Goal: Information Seeking & Learning: Compare options

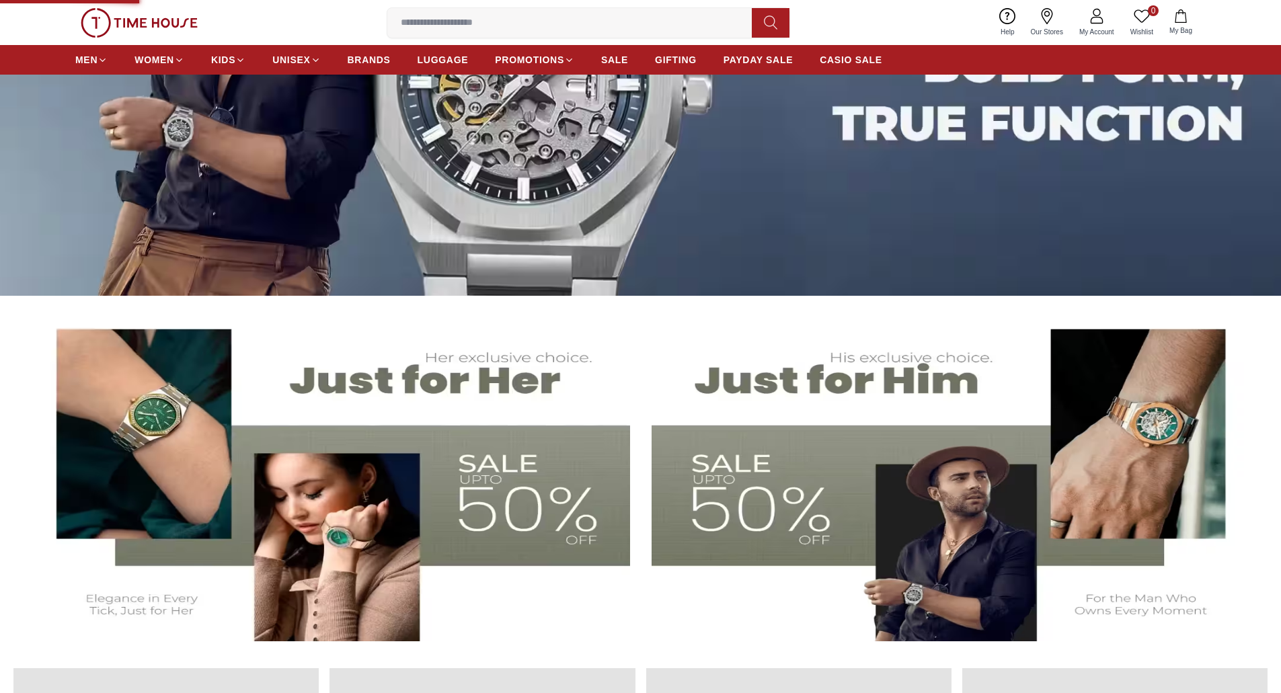
scroll to position [299, 0]
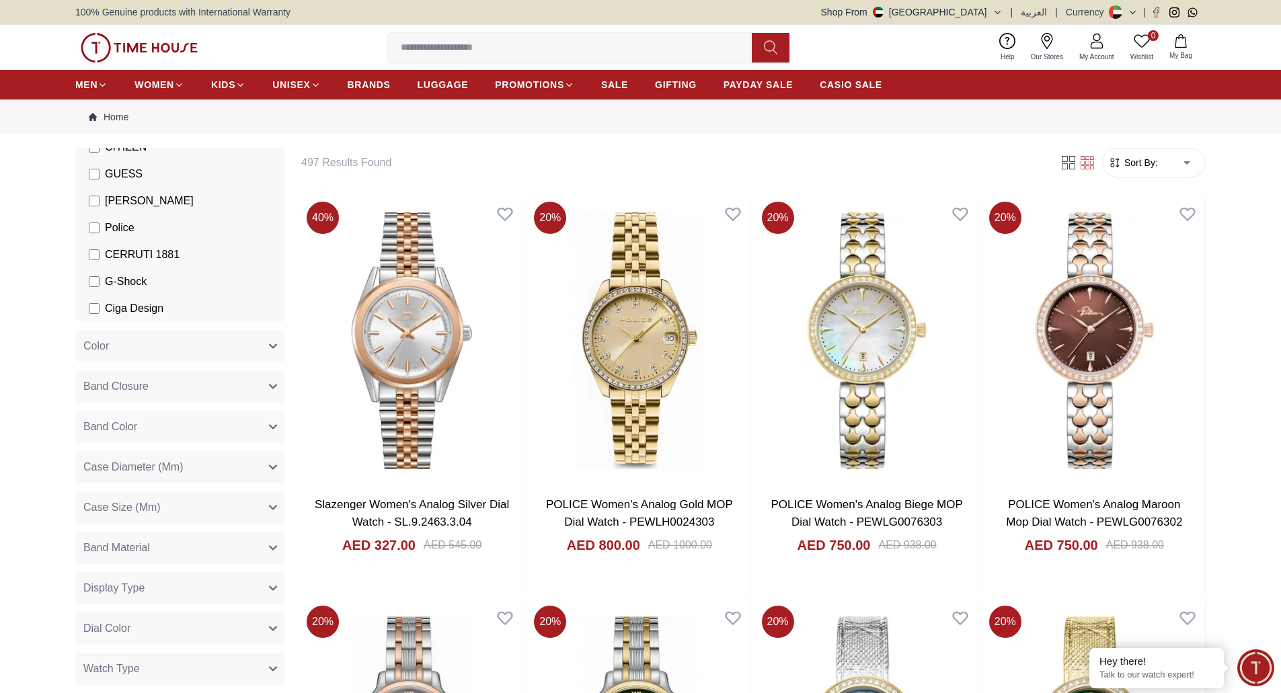
scroll to position [269, 0]
click at [169, 348] on button "Color" at bounding box center [180, 346] width 210 height 32
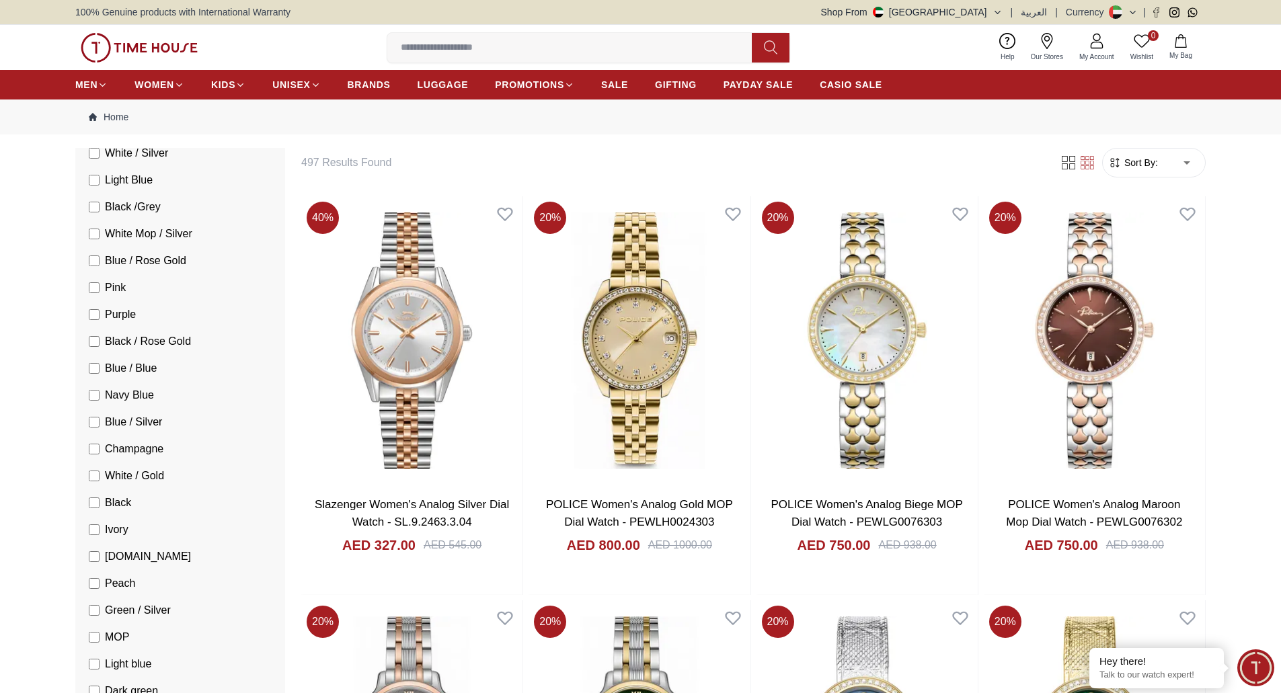
scroll to position [1480, 0]
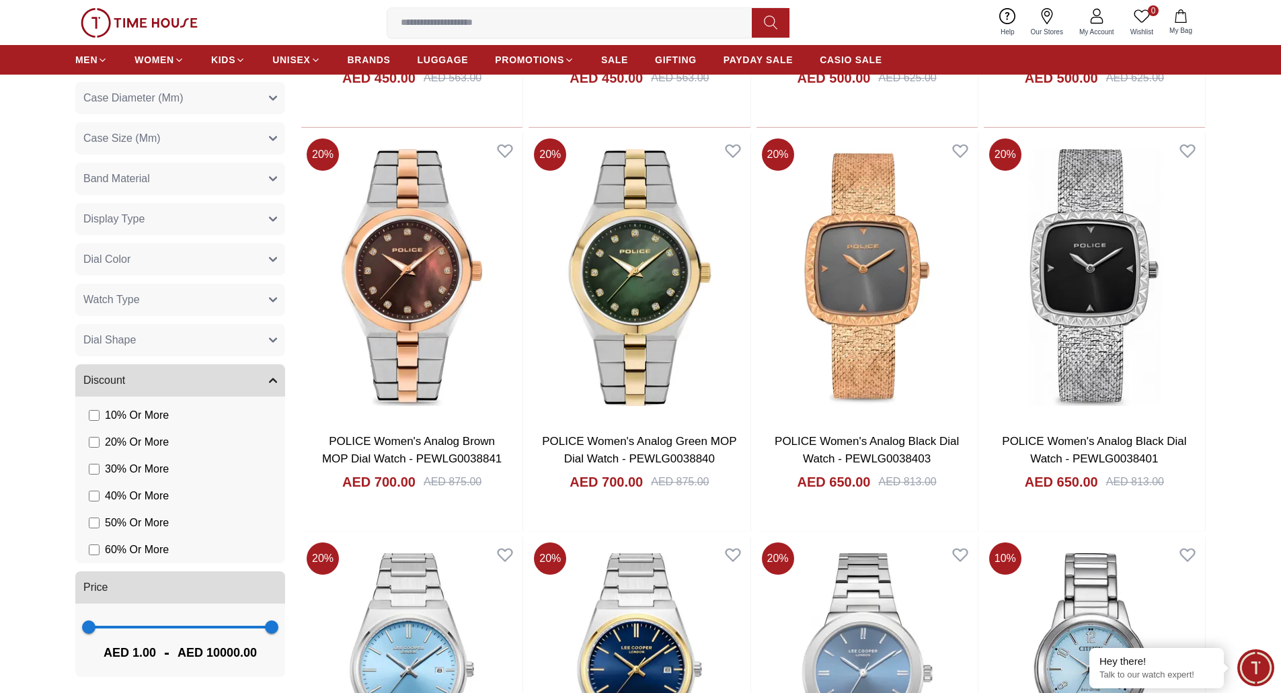
scroll to position [2175, 0]
click at [245, 289] on button "Watch Type" at bounding box center [180, 297] width 210 height 32
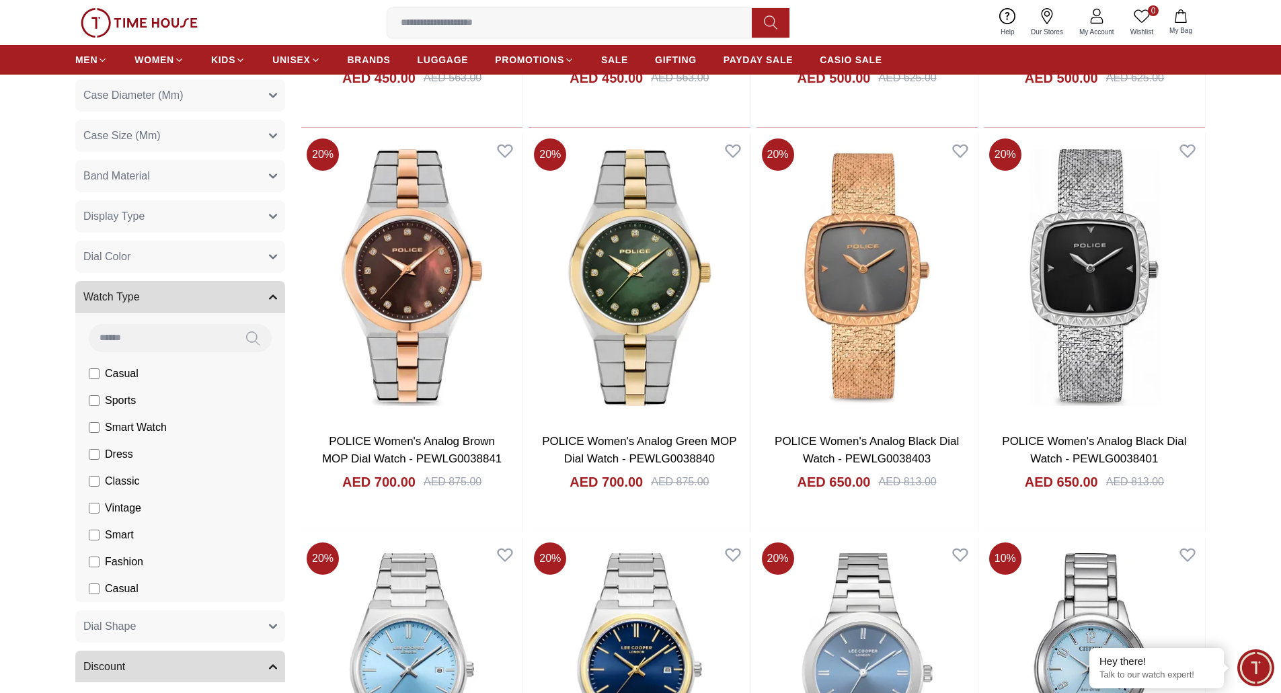
click at [246, 253] on button "Dial Color" at bounding box center [180, 257] width 210 height 32
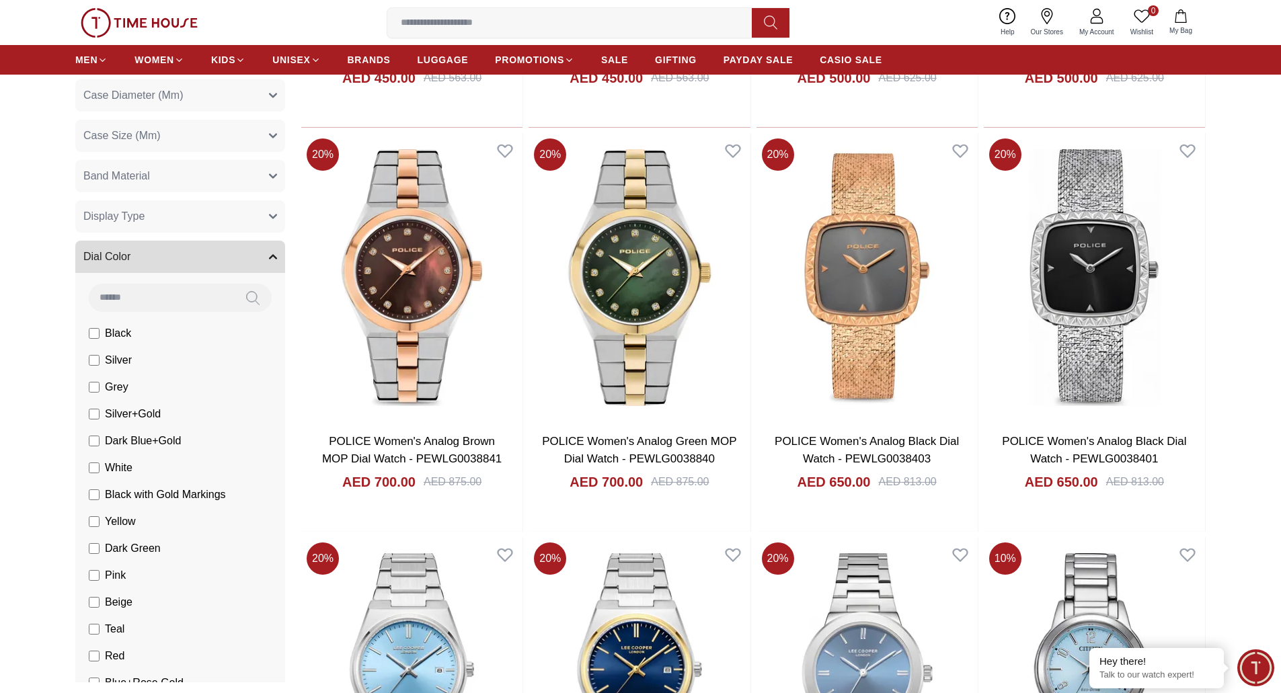
click at [252, 218] on button "Display Type" at bounding box center [180, 216] width 210 height 32
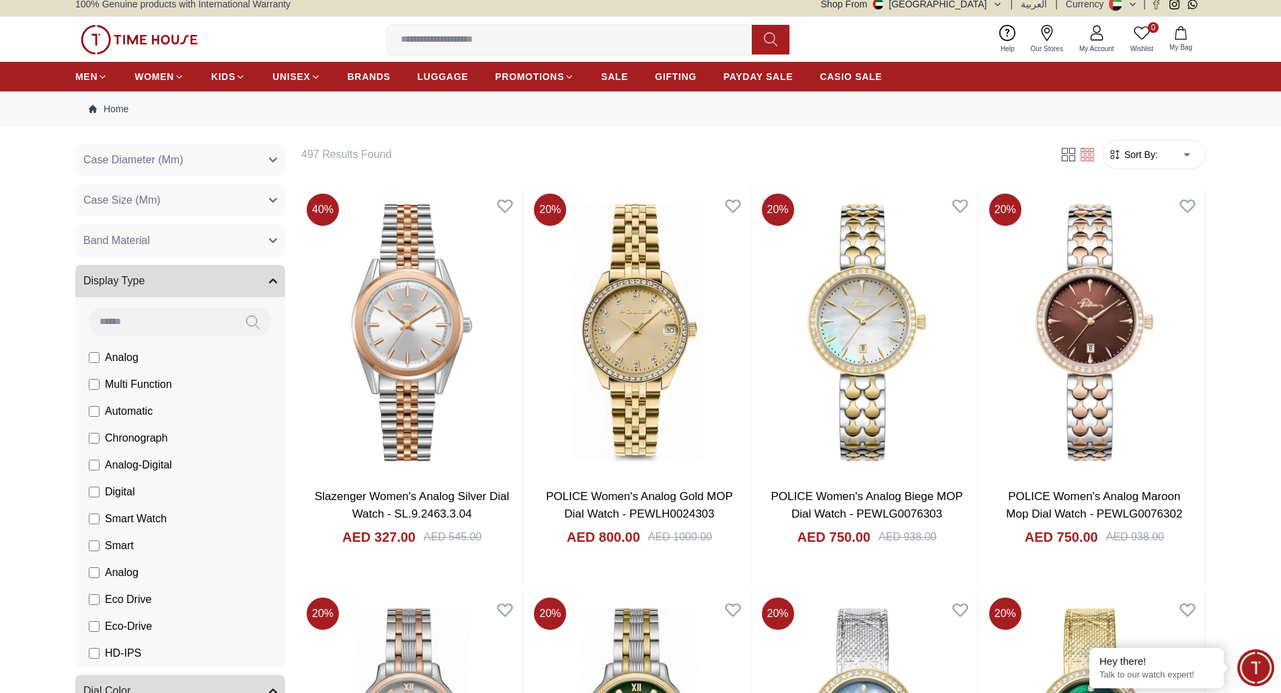
scroll to position [0, 0]
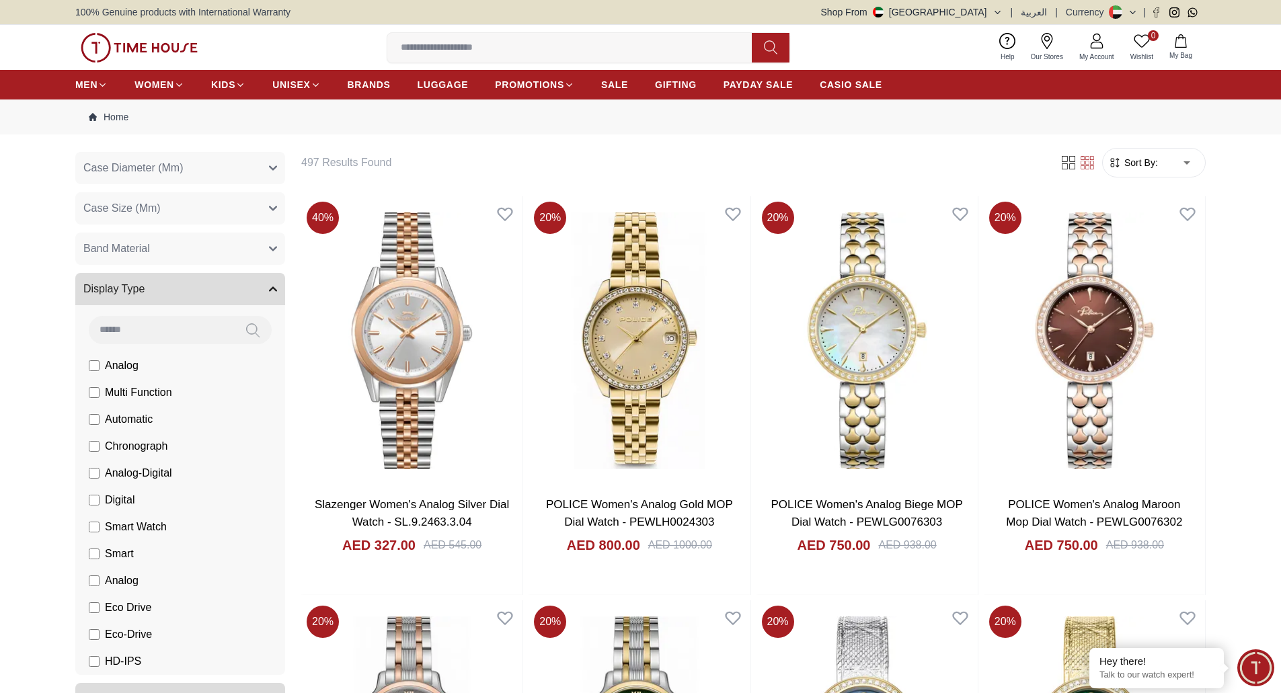
click at [269, 291] on icon "button" at bounding box center [273, 289] width 8 height 8
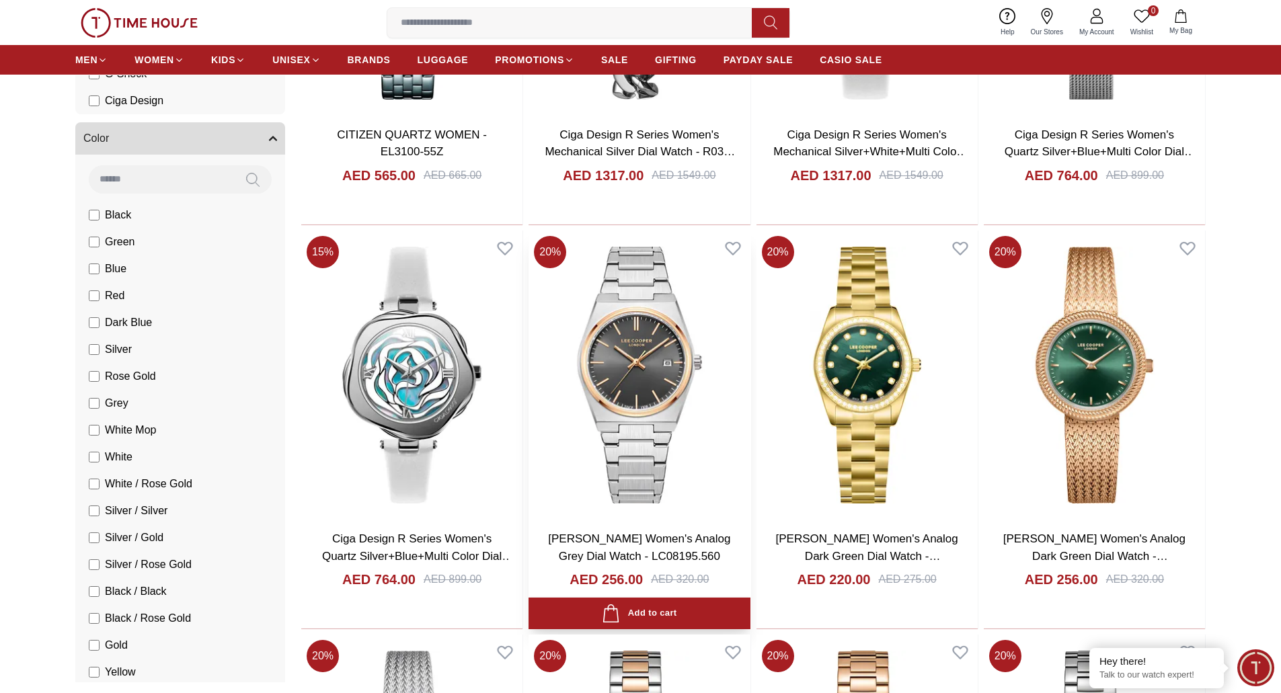
scroll to position [3207, 0]
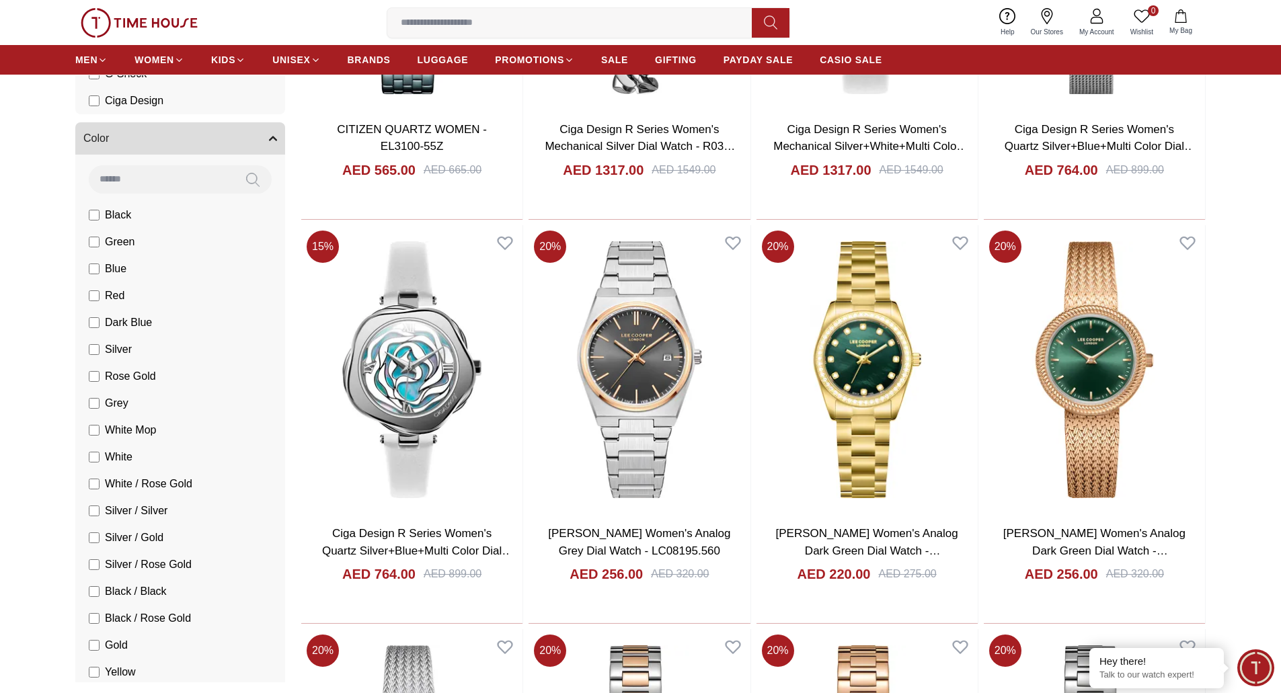
click at [254, 133] on button "Color" at bounding box center [180, 138] width 210 height 32
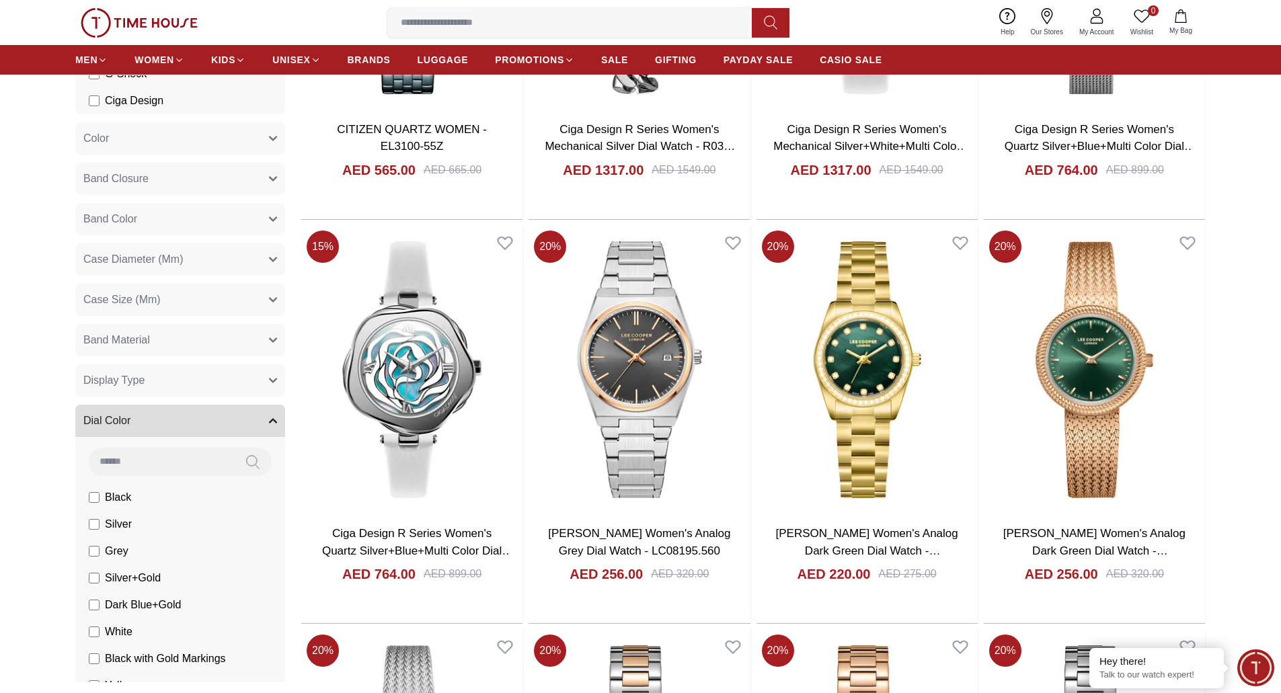
click at [244, 212] on button "Band Color" at bounding box center [180, 219] width 210 height 32
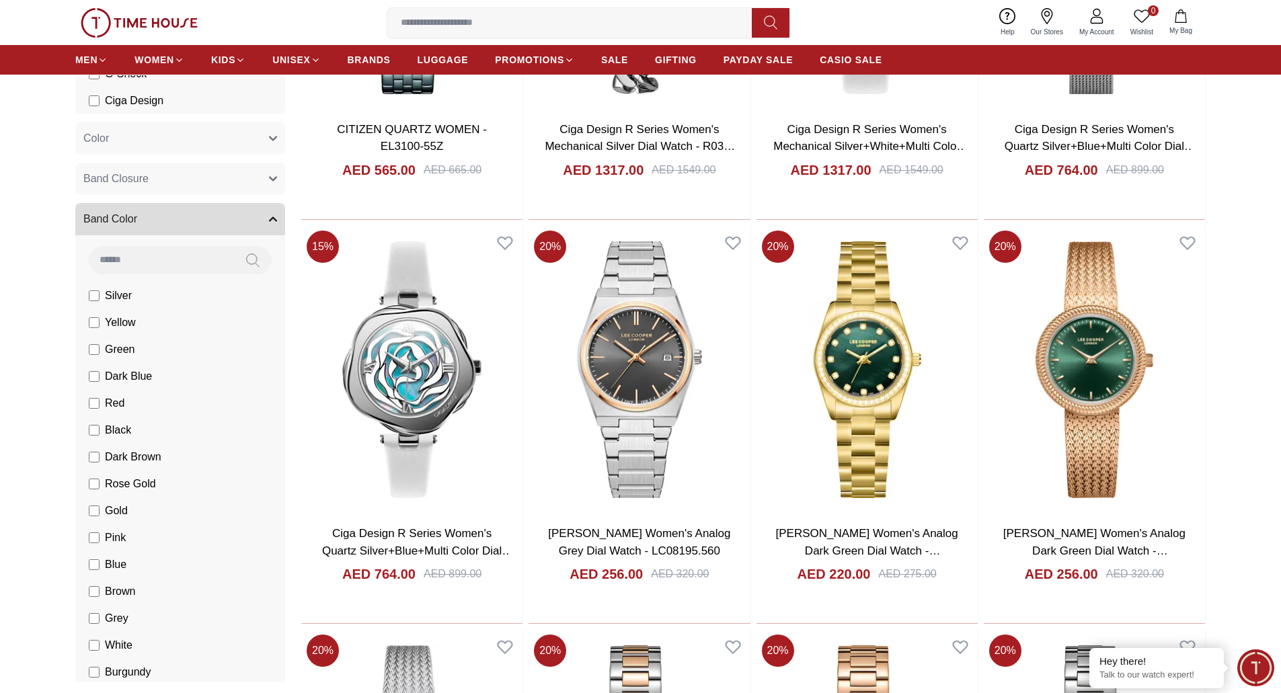
drag, startPoint x: 279, startPoint y: 202, endPoint x: 282, endPoint y: 218, distance: 15.7
click at [282, 218] on div "Filter By Clear Brands [PERSON_NAME] Slazenger [PERSON_NAME] Ecstacy CASIO CITI…" at bounding box center [182, 378] width 215 height 607
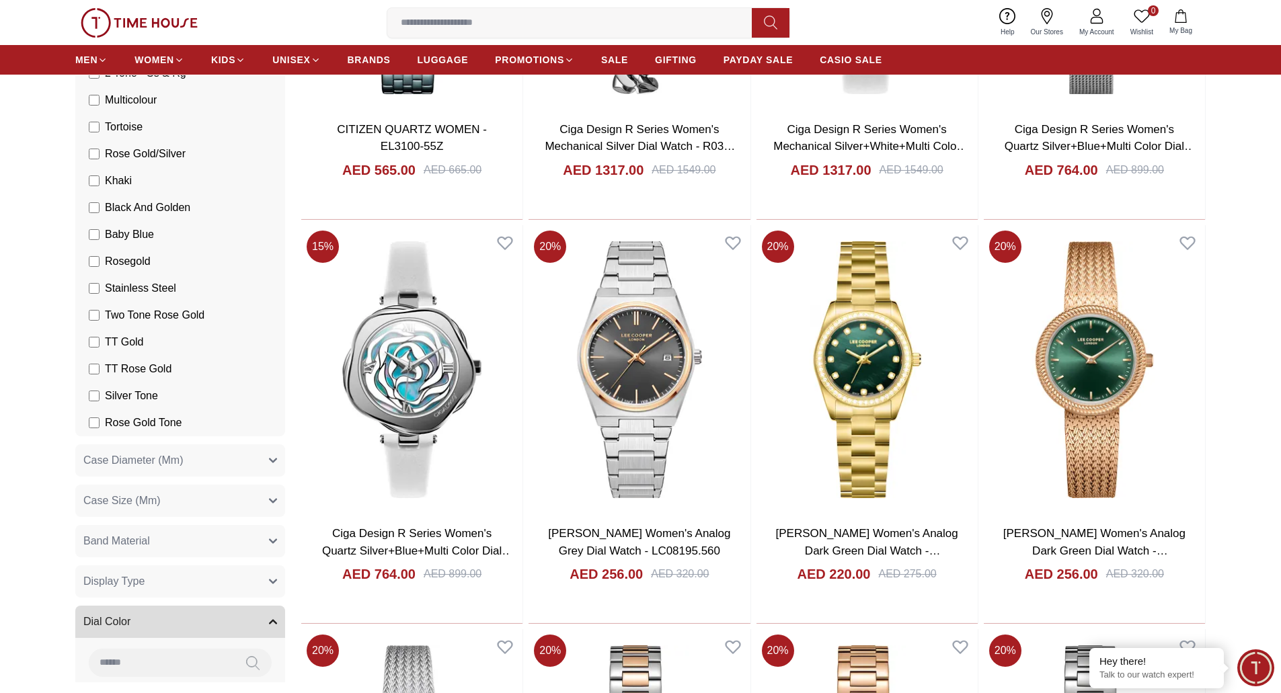
scroll to position [1722, 0]
